Goal: Task Accomplishment & Management: Manage account settings

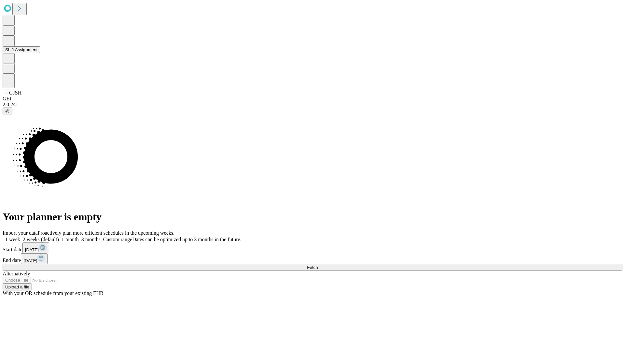
click at [40, 53] on button "Shift Assignment" at bounding box center [21, 49] width 37 height 7
